Goal: Task Accomplishment & Management: Use online tool/utility

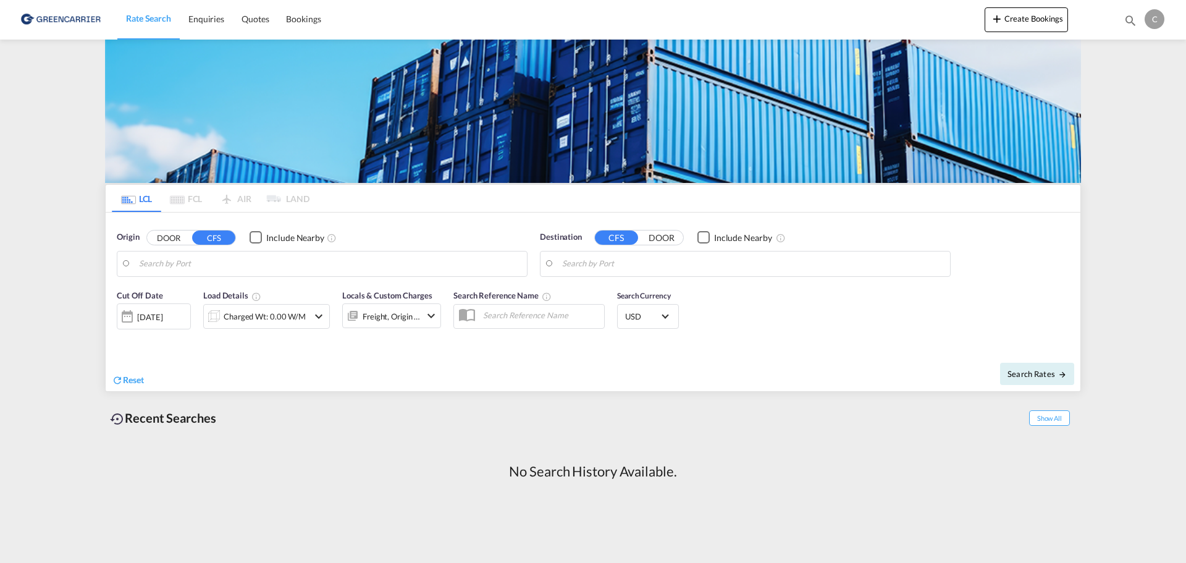
click at [1152, 16] on div "C" at bounding box center [1155, 19] width 20 height 20
click at [1132, 88] on button "Logout" at bounding box center [1140, 94] width 80 height 25
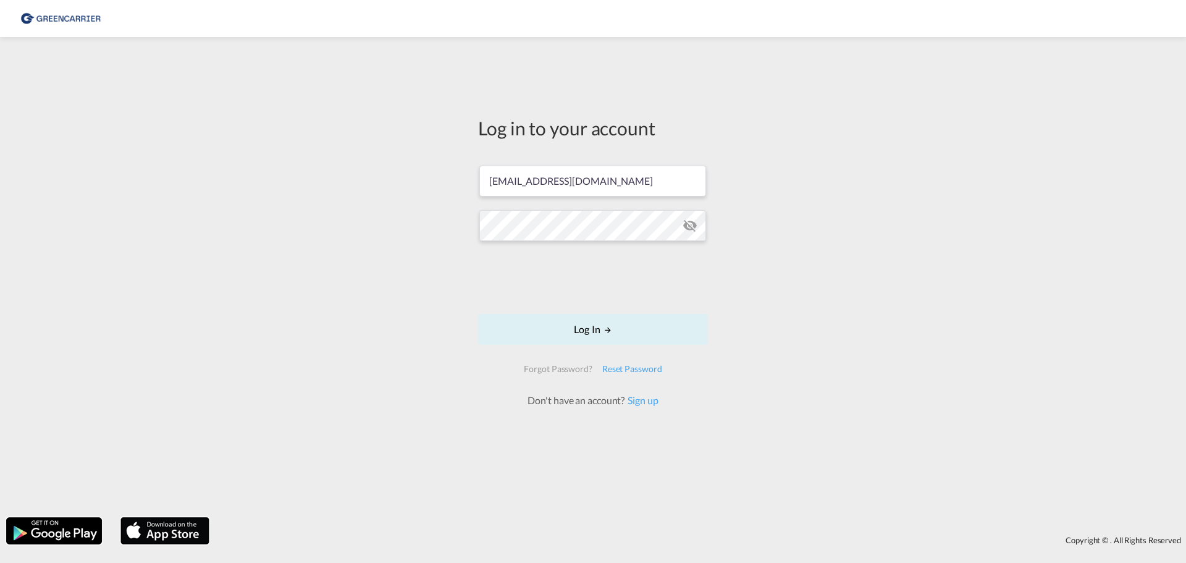
drag, startPoint x: 503, startPoint y: 201, endPoint x: 497, endPoint y: 201, distance: 6.8
click at [497, 201] on form "[EMAIL_ADDRESS][DOMAIN_NAME] Log In Forgot Password? Reset Password Don't have …" at bounding box center [593, 280] width 230 height 254
drag, startPoint x: 503, startPoint y: 182, endPoint x: 486, endPoint y: 179, distance: 17.7
click at [486, 179] on input "[EMAIL_ADDRESS][DOMAIN_NAME]" at bounding box center [592, 181] width 227 height 31
type input "[EMAIL_ADDRESS][DOMAIN_NAME]"
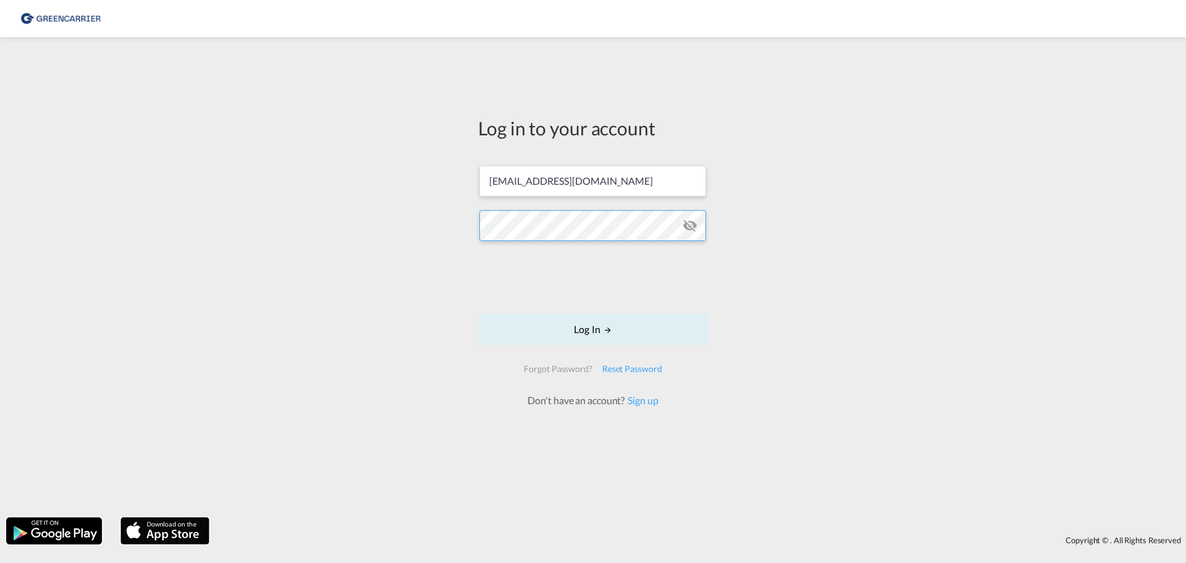
click at [407, 213] on div "Log in to your account [EMAIL_ADDRESS][DOMAIN_NAME] Log In Forgot Password? Res…" at bounding box center [593, 277] width 1186 height 468
click at [575, 334] on button "Log In" at bounding box center [593, 329] width 230 height 31
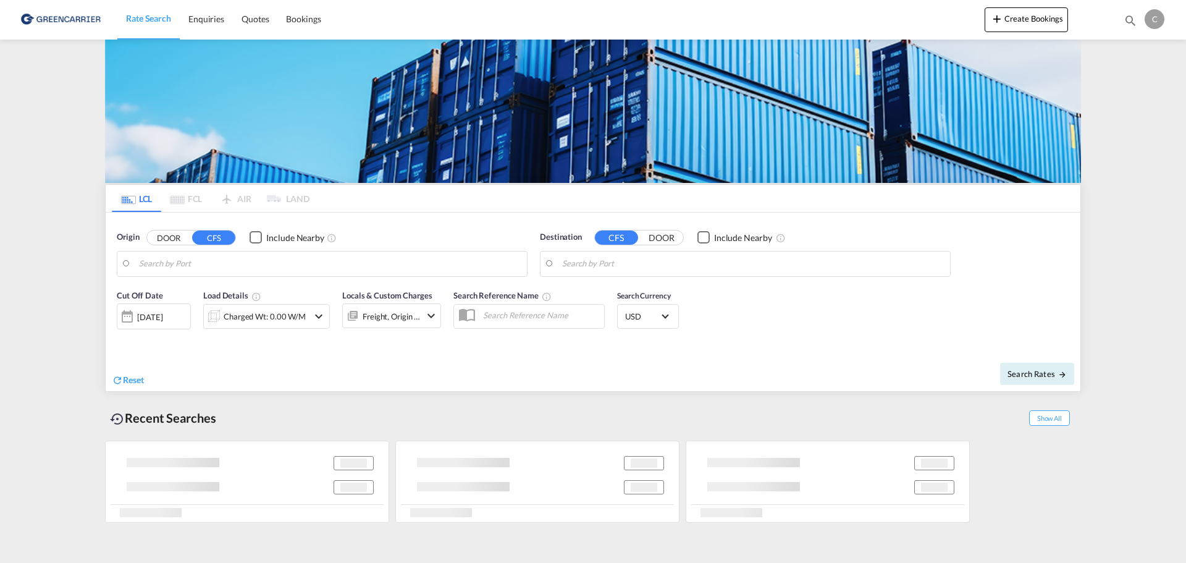
type input "DK-4100, Ringsted, [PERSON_NAME]"
type input "BGN/PCGN1956 - HAMAD, QAHMD"
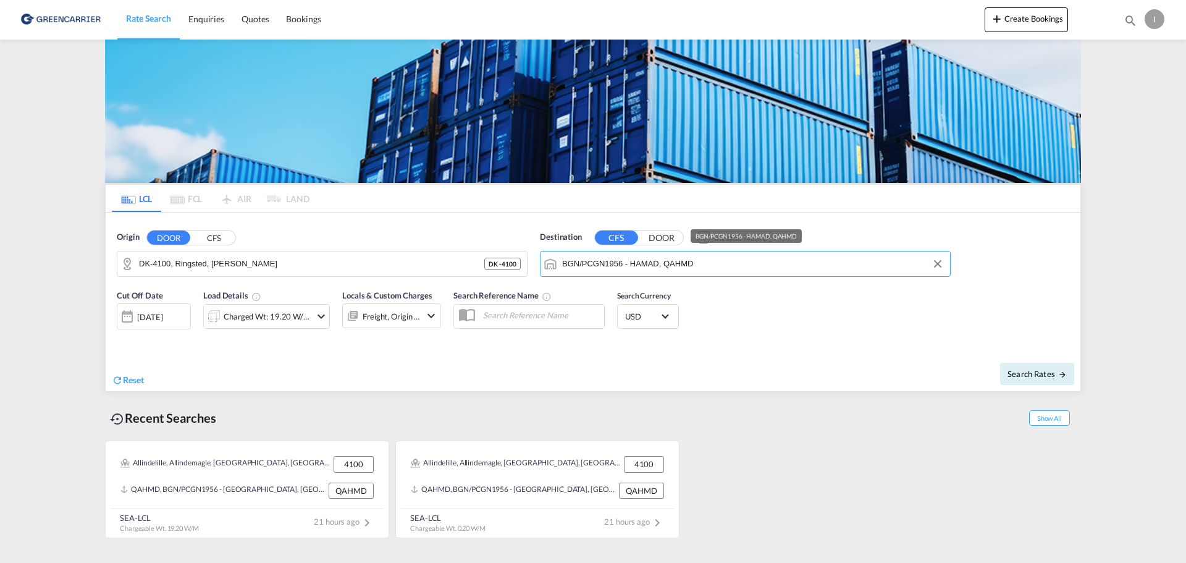
click at [759, 263] on input "BGN/PCGN1956 - HAMAD, QAHMD" at bounding box center [753, 263] width 382 height 19
click at [772, 311] on div "Cut Off Date [DATE] [DATE] Load Details Charged Wt: 19.20 W/M Locals & Custom C…" at bounding box center [593, 316] width 975 height 67
click at [1025, 378] on span "Search Rates" at bounding box center [1036, 374] width 59 height 10
type input "4100 to QAHMD / [DATE]"
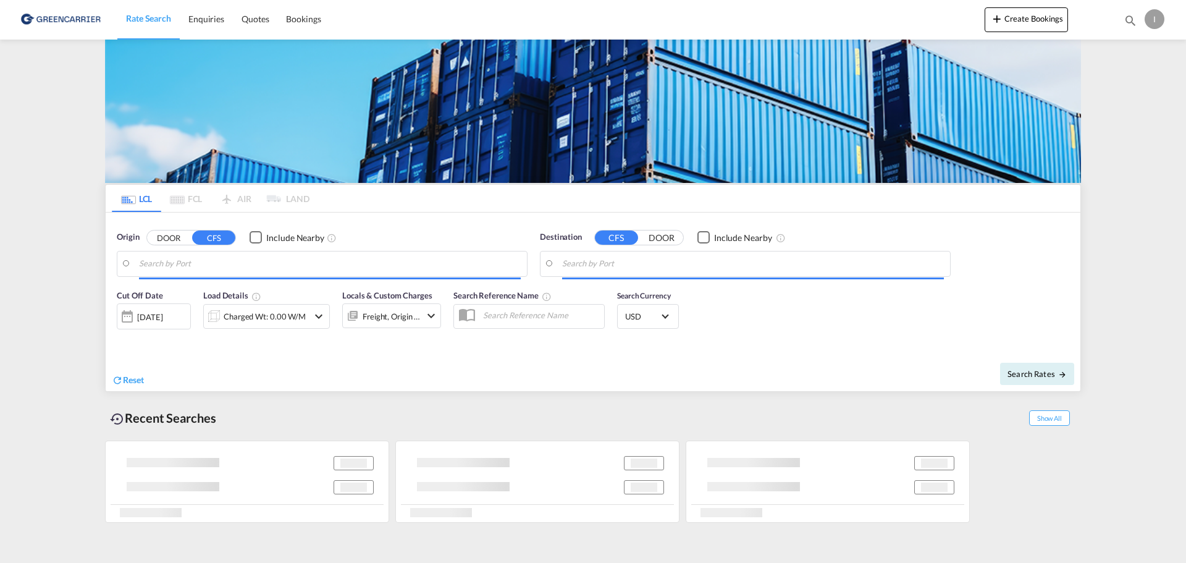
type input "DK-4100, Ringsted, [PERSON_NAME]"
type input "BGN/PCGN1956 - HAMAD, QAHMD"
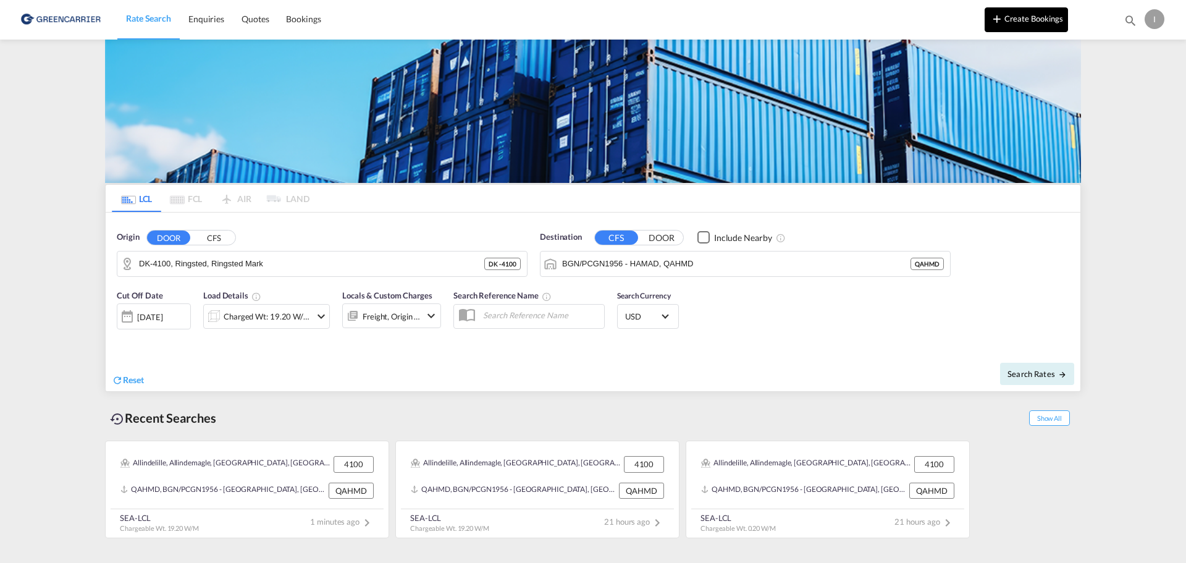
click at [1002, 19] on md-icon "icon-plus 400-fg" at bounding box center [997, 18] width 15 height 15
